Goal: Information Seeking & Learning: Learn about a topic

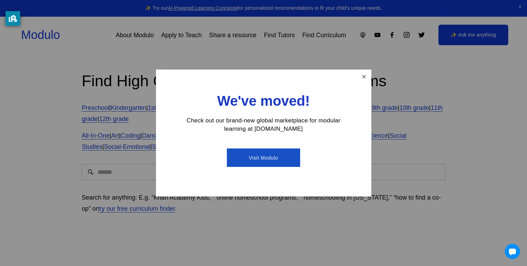
click at [367, 80] on link "Close" at bounding box center [364, 77] width 12 height 12
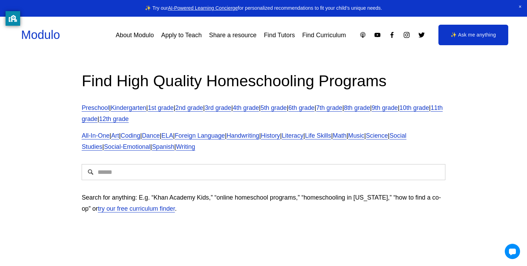
click at [354, 172] on input "Search" at bounding box center [264, 172] width 364 height 16
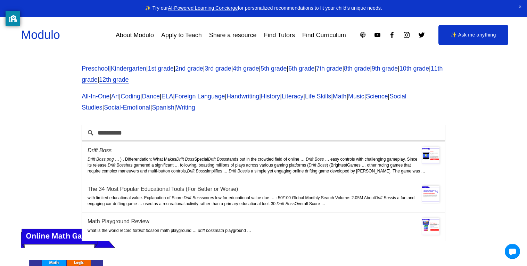
scroll to position [77, 0]
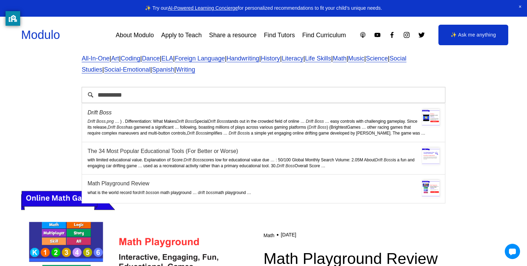
type input "**********"
click at [288, 114] on div "Drift Boss" at bounding box center [264, 112] width 352 height 7
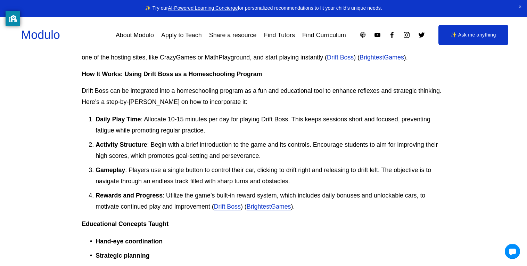
scroll to position [480, 0]
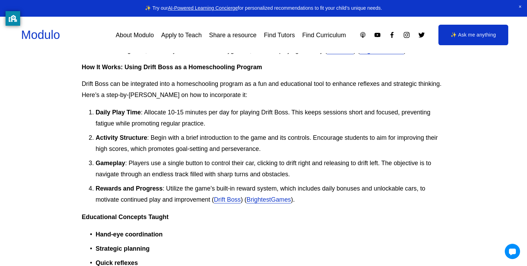
click at [238, 196] on link "Drift Boss" at bounding box center [227, 199] width 27 height 7
click at [283, 200] on link "BrightestGames" at bounding box center [269, 199] width 44 height 7
